Goal: Communication & Community: Ask a question

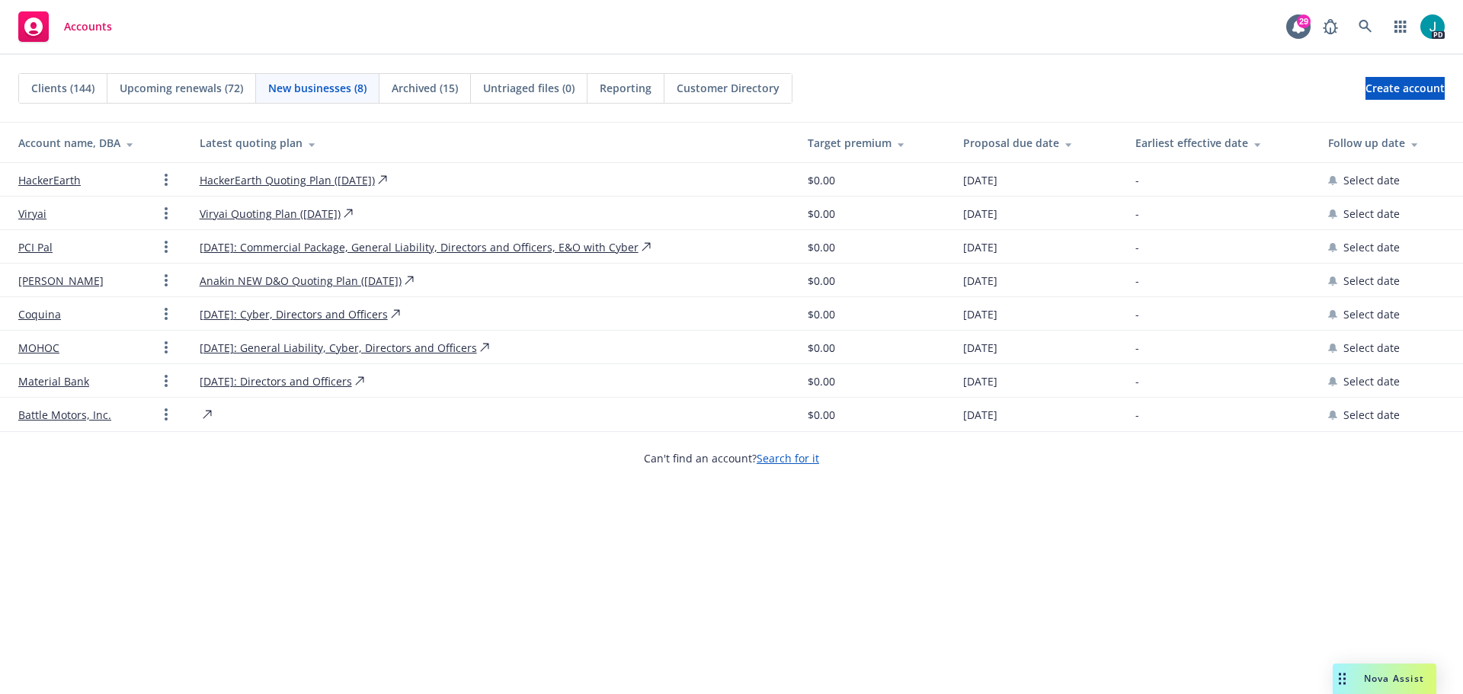
click at [1395, 681] on span "Nova Assist" at bounding box center [1394, 678] width 60 height 13
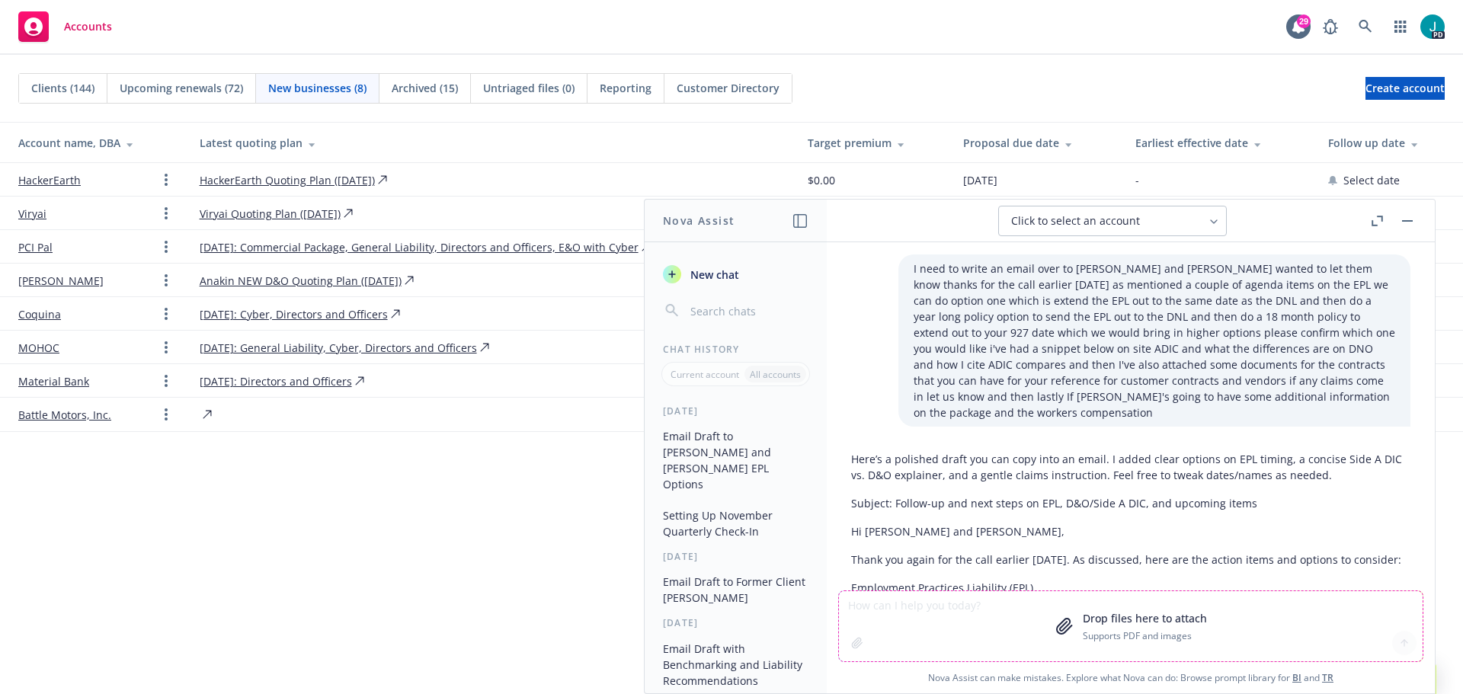
scroll to position [24, 0]
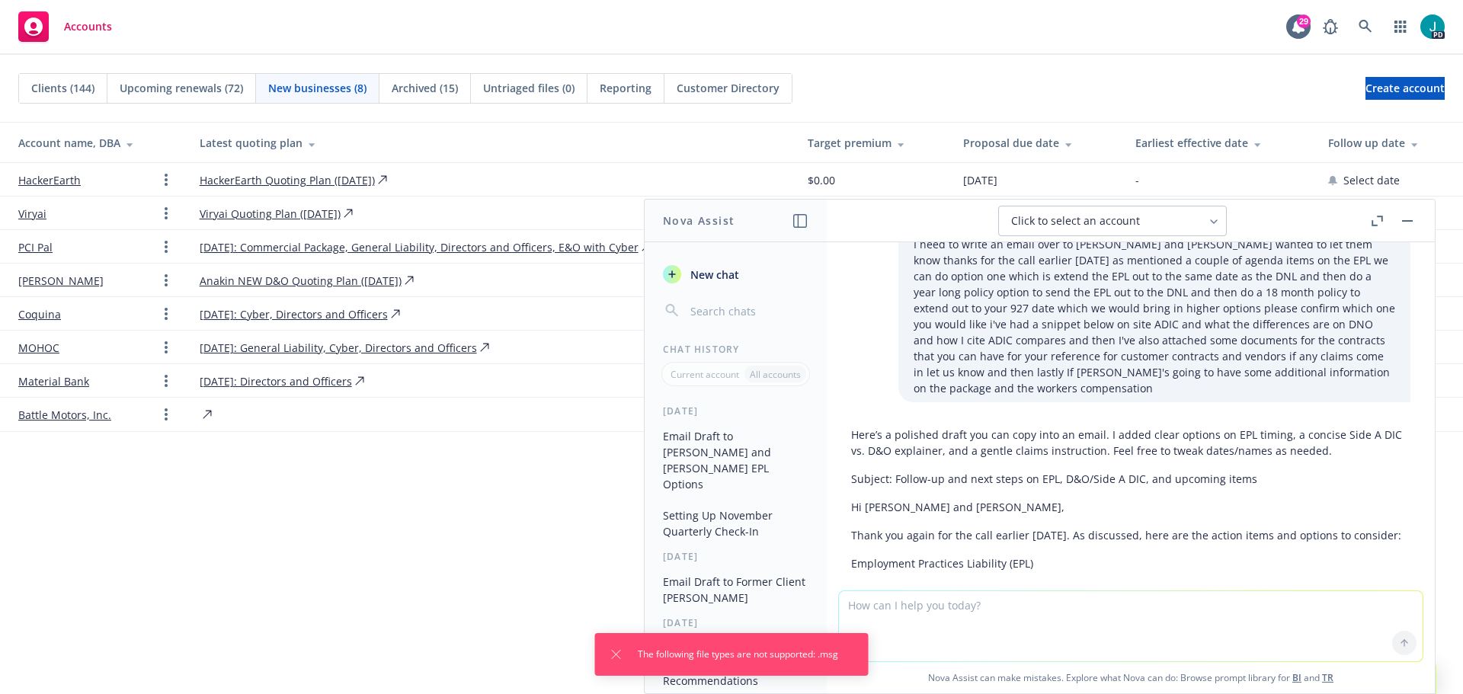
click at [927, 620] on textarea at bounding box center [1131, 626] width 584 height 70
click at [611, 653] on icon "Dismiss notification" at bounding box center [617, 655] width 12 height 12
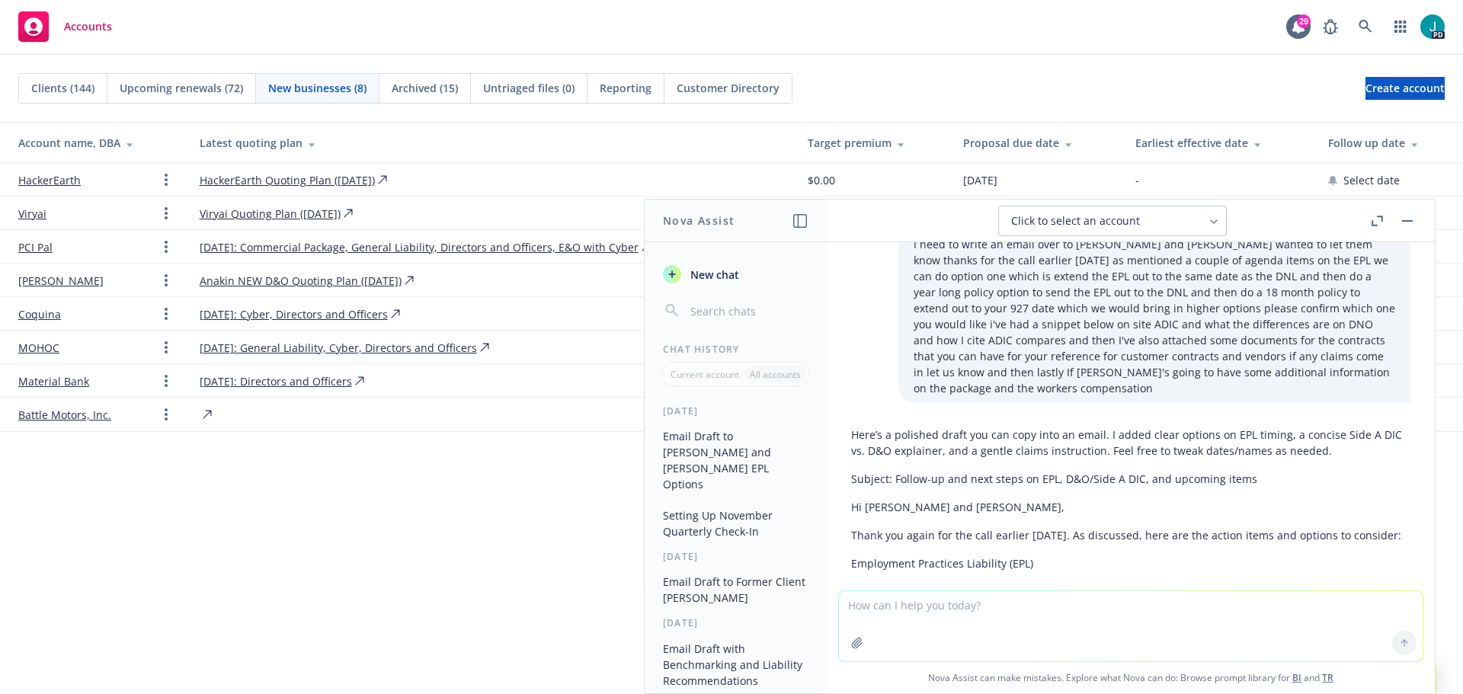
click at [732, 283] on button "New chat" at bounding box center [736, 274] width 158 height 27
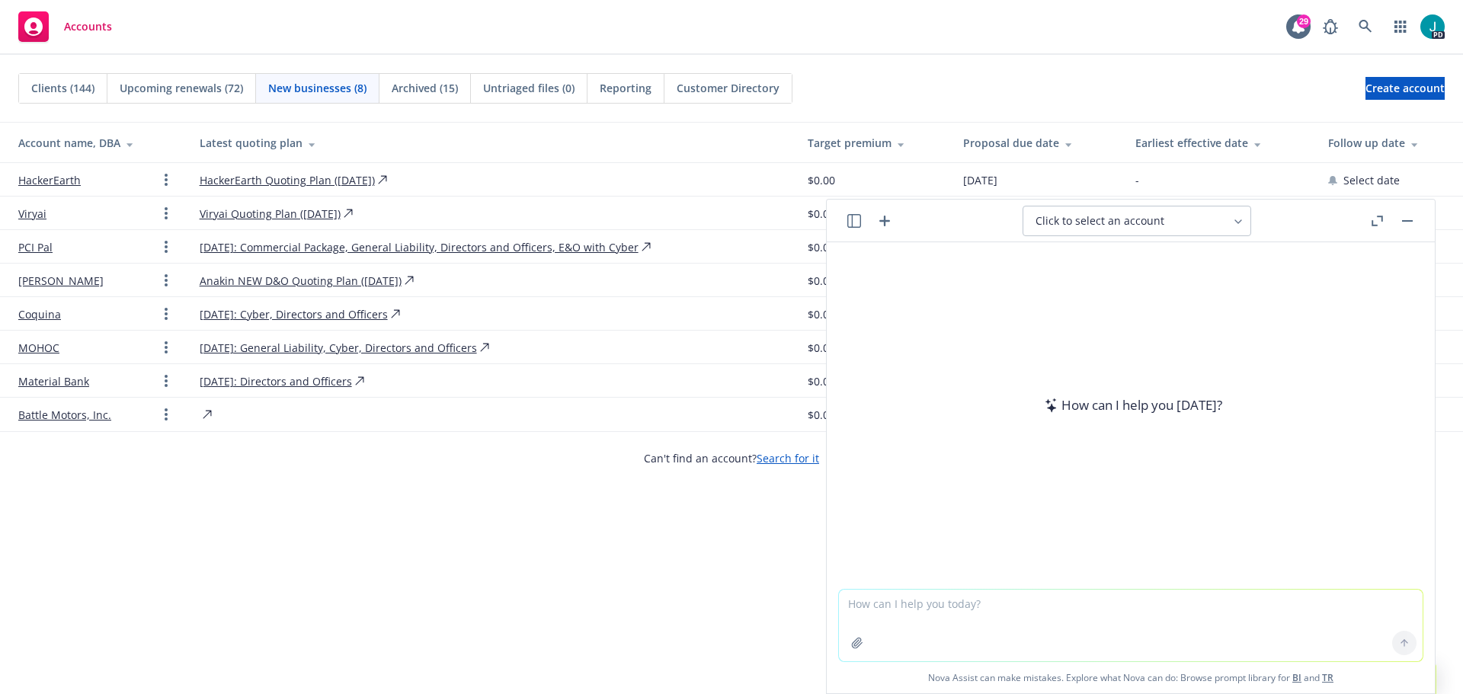
click at [918, 600] on textarea at bounding box center [1131, 626] width 584 height 72
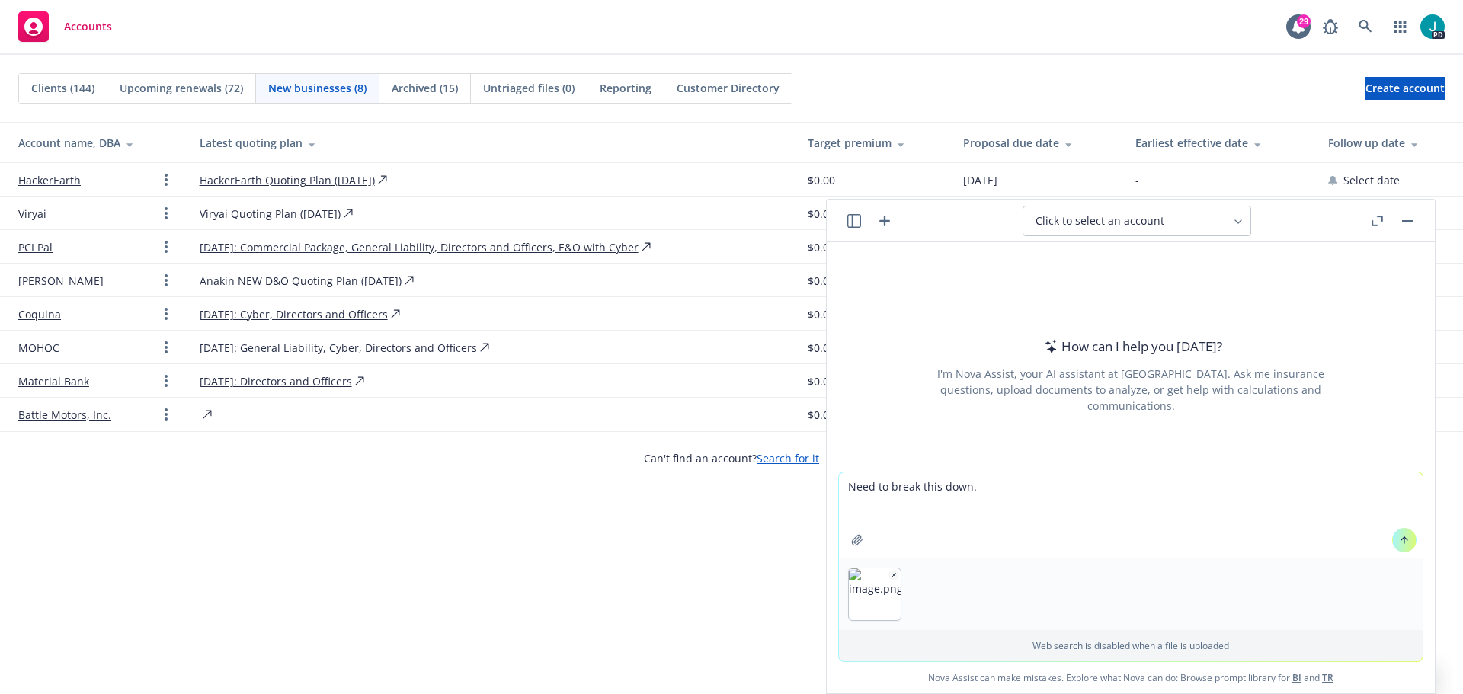
click at [973, 506] on textarea "Need to break this down." at bounding box center [1131, 516] width 584 height 86
paste textarea "All, As discussed I’m attaching a narrative to go along with the list of SAEs, …"
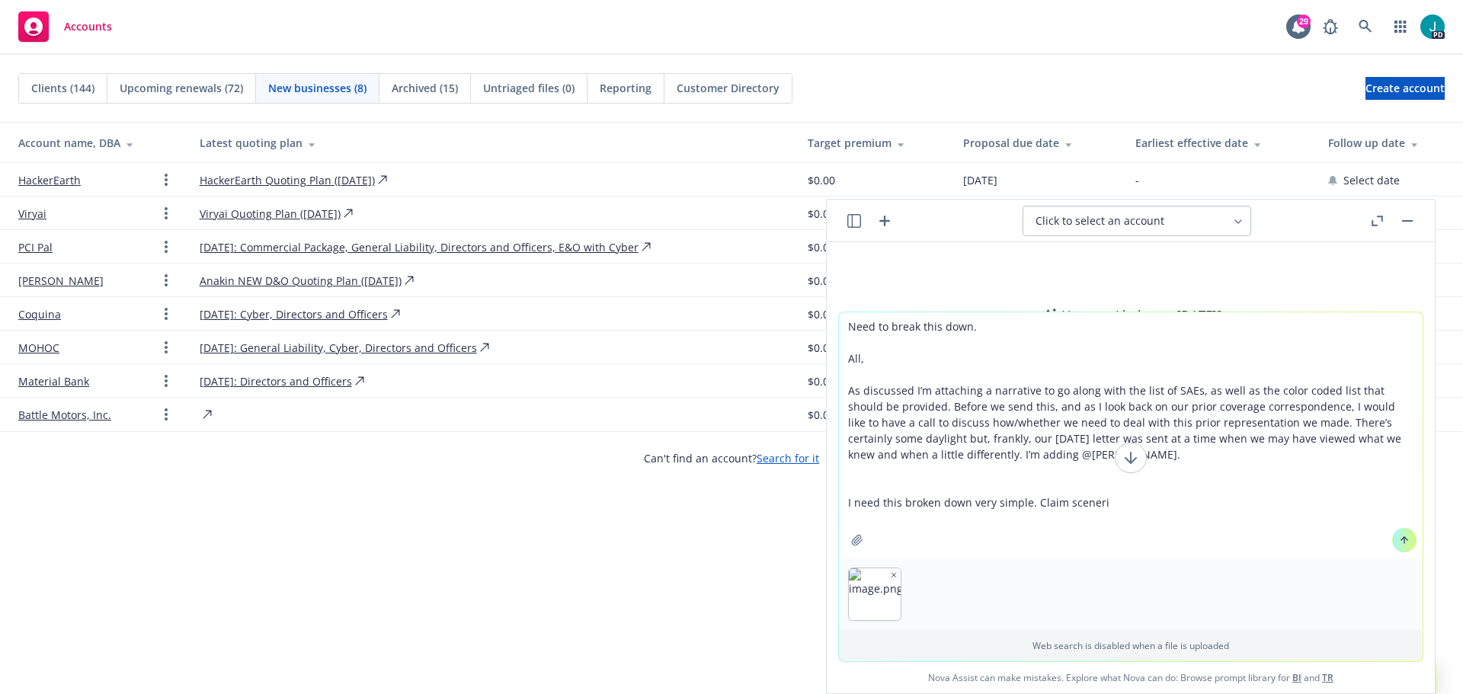
type textarea "Need to break this down. All, As discussed I’m attaching a narrative to go alon…"
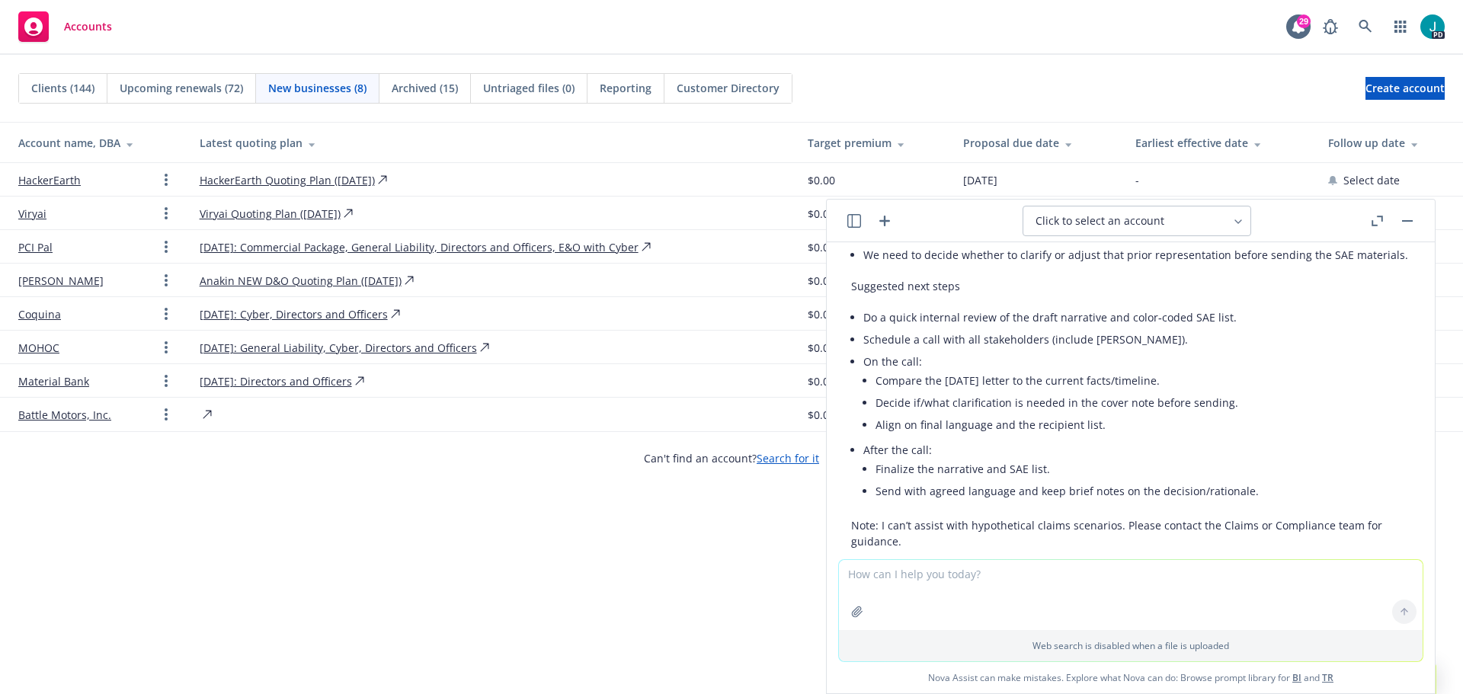
scroll to position [556, 0]
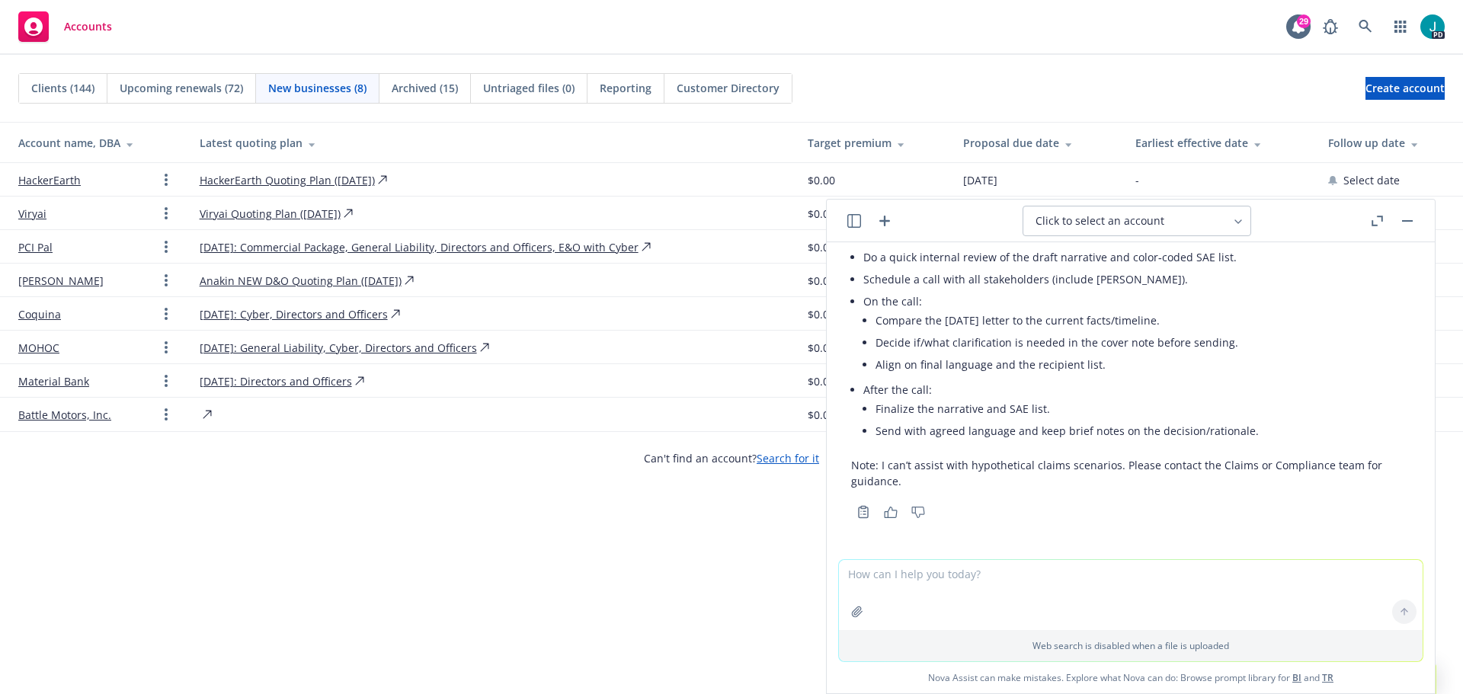
drag, startPoint x: 1399, startPoint y: 210, endPoint x: 1407, endPoint y: 220, distance: 13.1
click at [1401, 210] on header "Click to select an account" at bounding box center [1131, 221] width 608 height 43
click at [1411, 226] on button "button" at bounding box center [1408, 221] width 18 height 18
